Goal: Find specific page/section: Find specific page/section

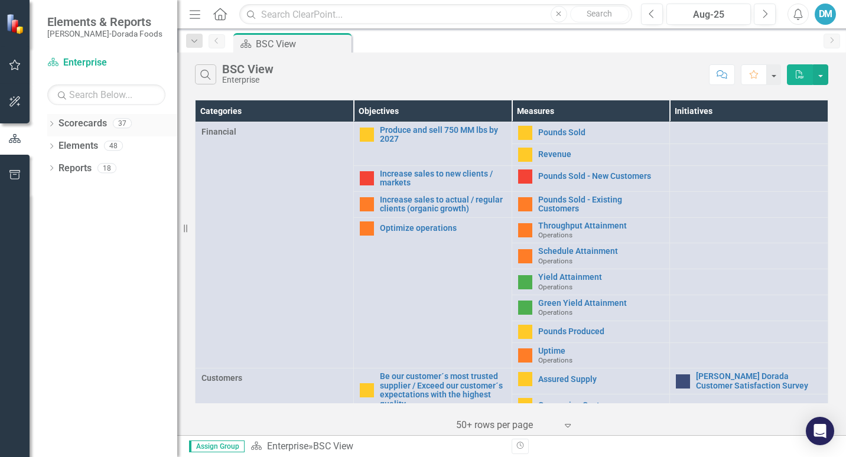
click at [70, 124] on link "Scorecards" at bounding box center [82, 124] width 48 height 14
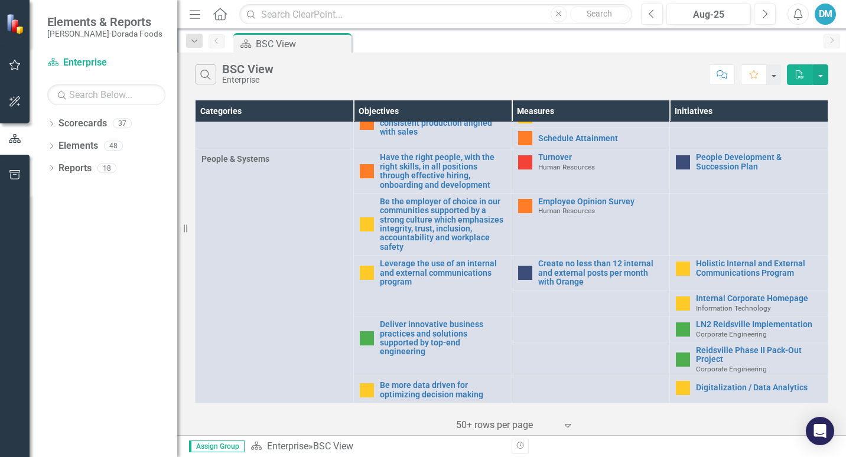
scroll to position [494, 0]
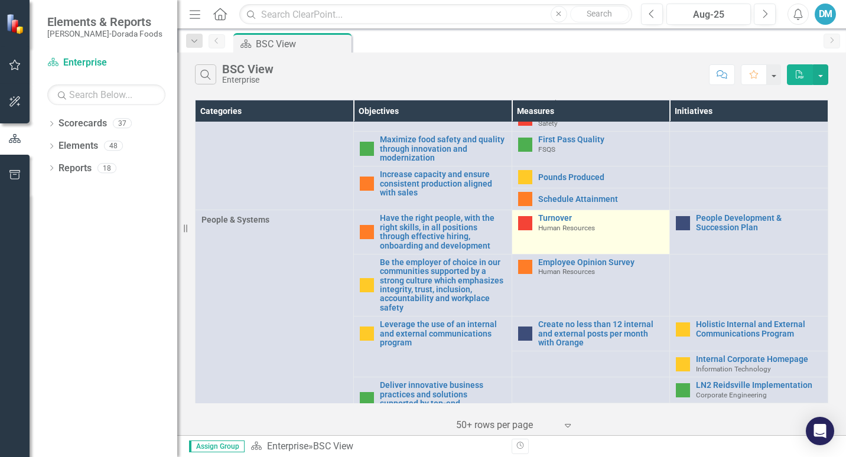
click at [531, 229] on div "Turnover Human Resources" at bounding box center [591, 223] width 146 height 18
drag, startPoint x: 548, startPoint y: 227, endPoint x: 536, endPoint y: 217, distance: 15.5
click at [538, 217] on div "Turnover Human Resources" at bounding box center [601, 223] width 126 height 18
click at [538, 217] on link "Turnover" at bounding box center [601, 218] width 126 height 9
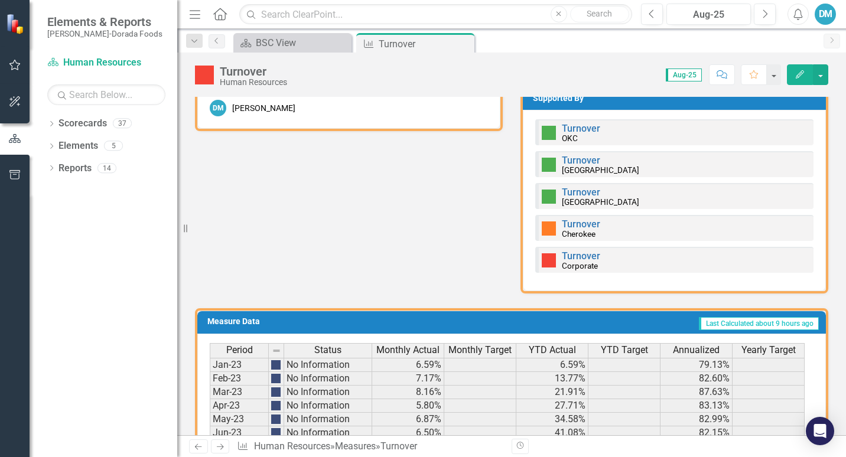
scroll to position [802, 0]
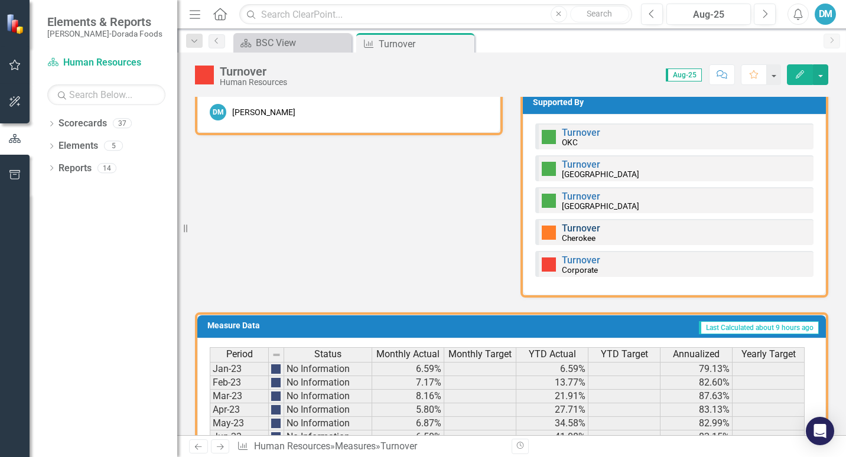
click at [576, 227] on link "Turnover" at bounding box center [581, 228] width 38 height 11
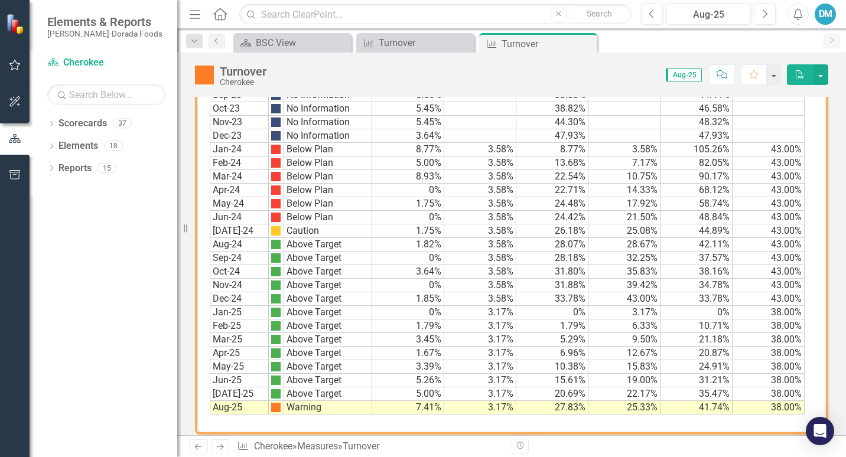
scroll to position [838, 0]
